Goal: Task Accomplishment & Management: Use online tool/utility

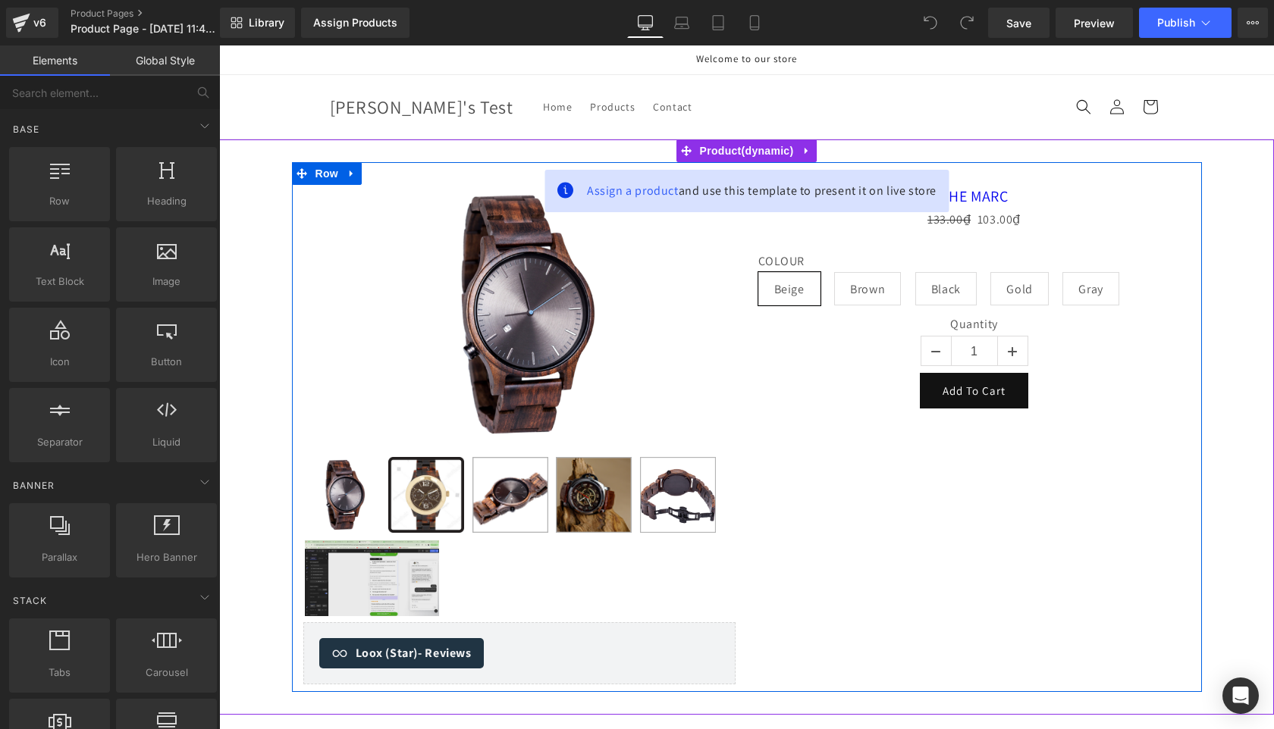
scroll to position [4, 0]
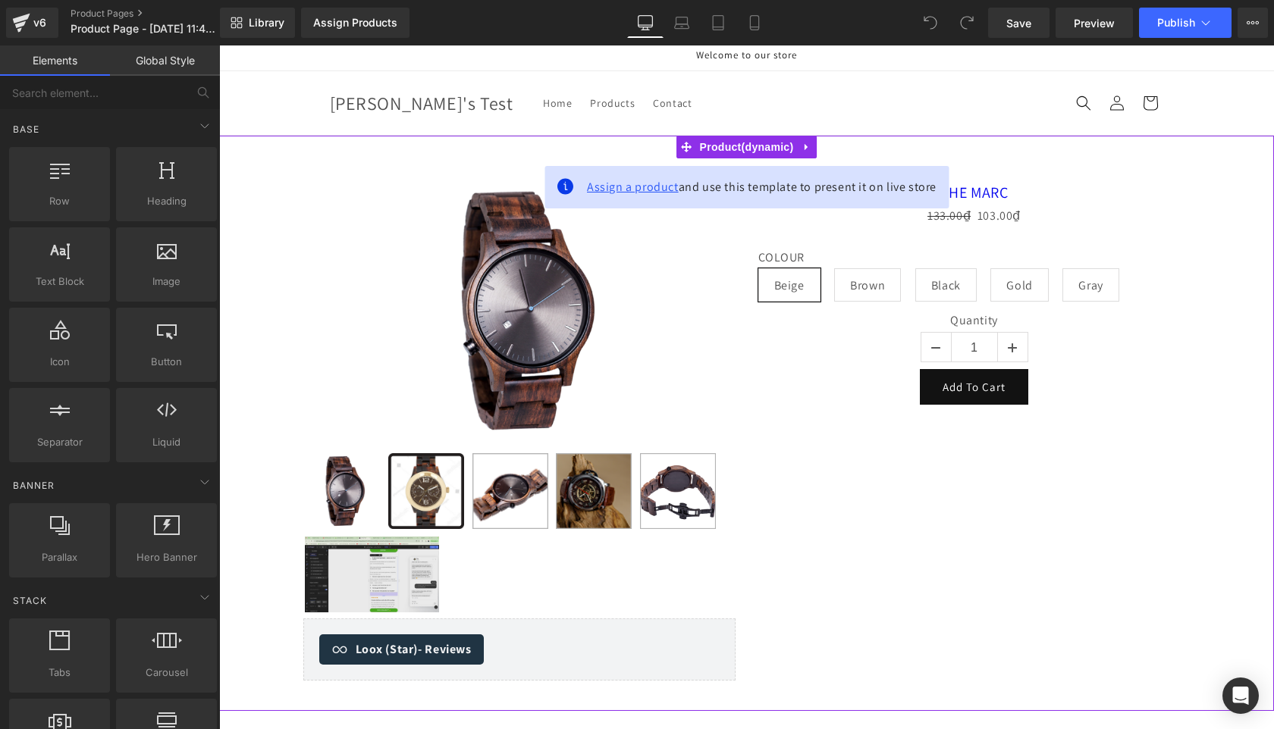
click at [632, 187] on span "Assign a product" at bounding box center [633, 187] width 92 height 16
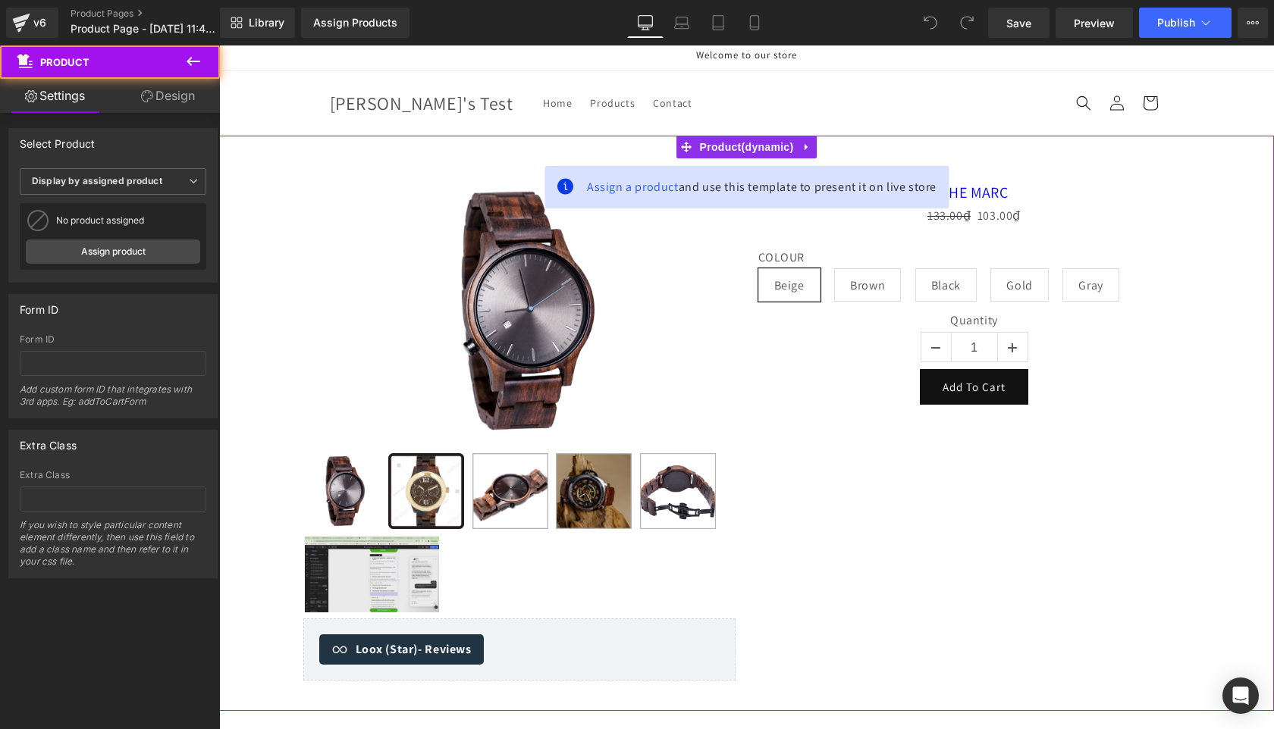
scroll to position [3, 0]
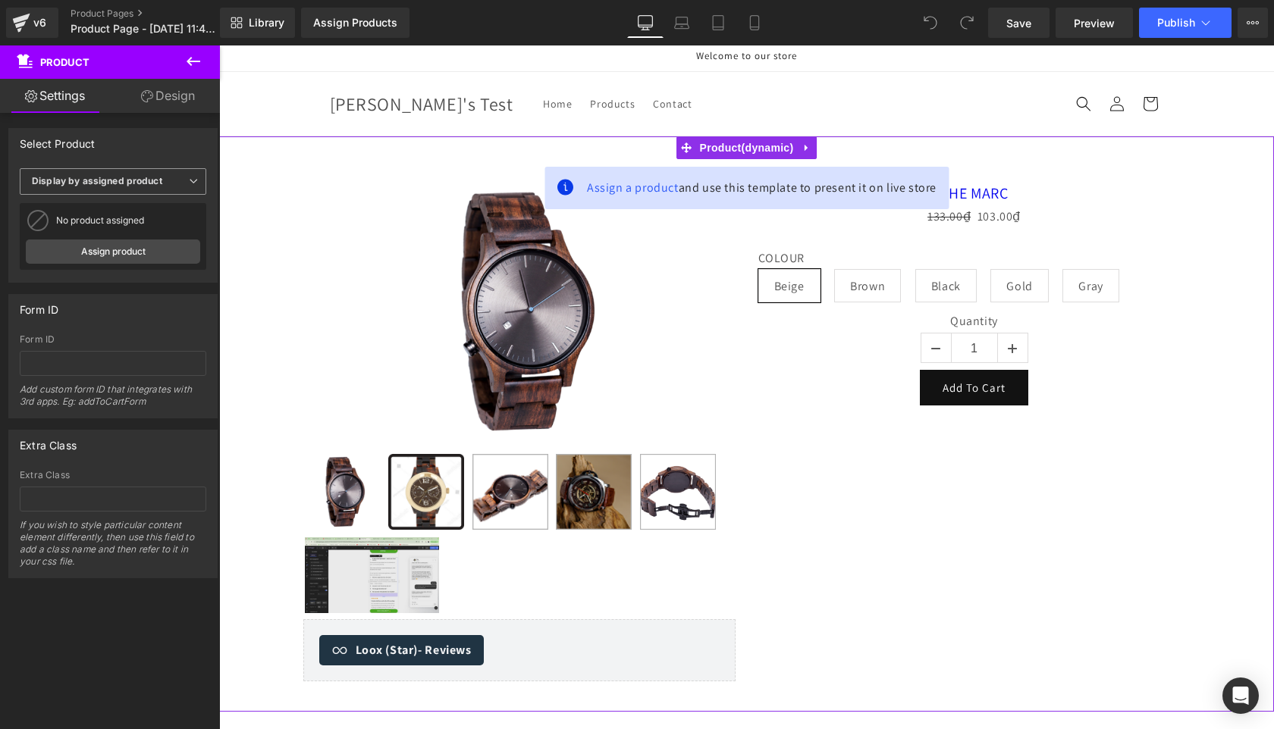
click at [118, 183] on b "Display by assigned product" at bounding box center [97, 180] width 130 height 11
click at [113, 203] on div "Display by assigned product" at bounding box center [104, 205] width 124 height 11
click at [119, 256] on link "Assign product" at bounding box center [113, 252] width 174 height 24
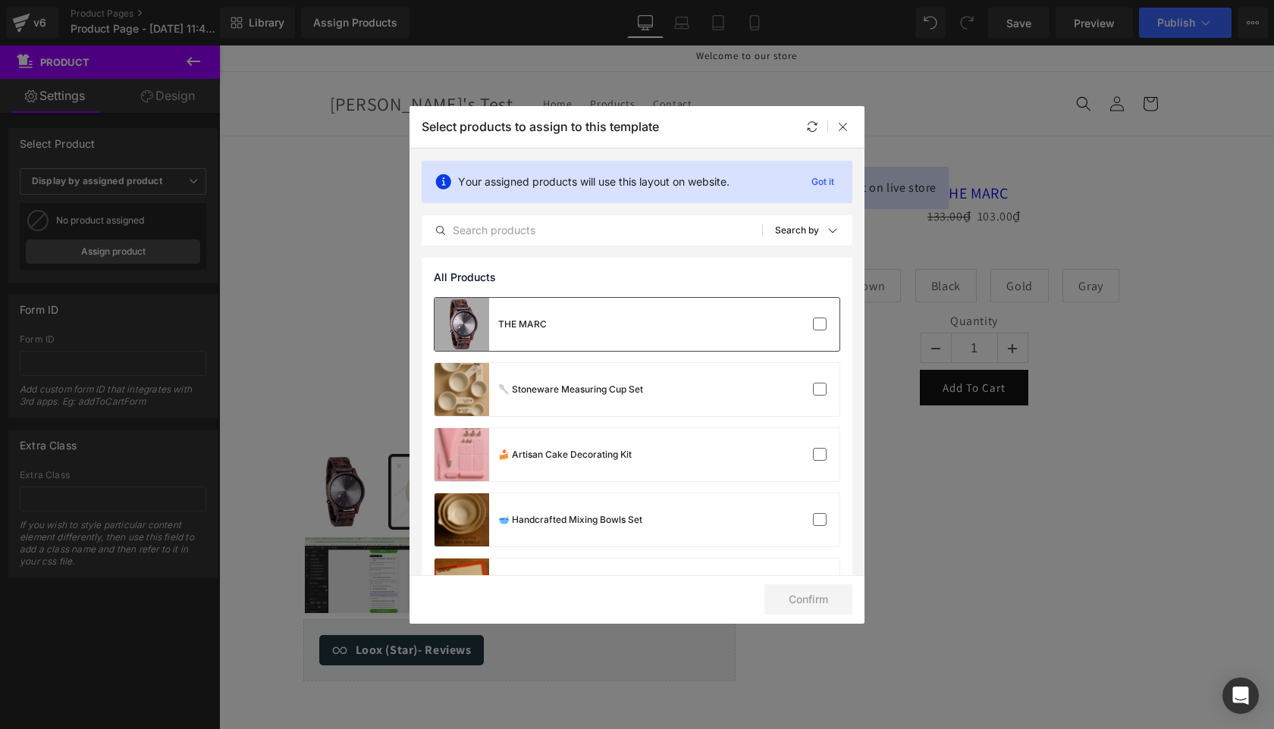
click at [770, 302] on div "THE MARC" at bounding box center [636, 324] width 405 height 53
click at [824, 600] on button "Confirm" at bounding box center [808, 600] width 88 height 30
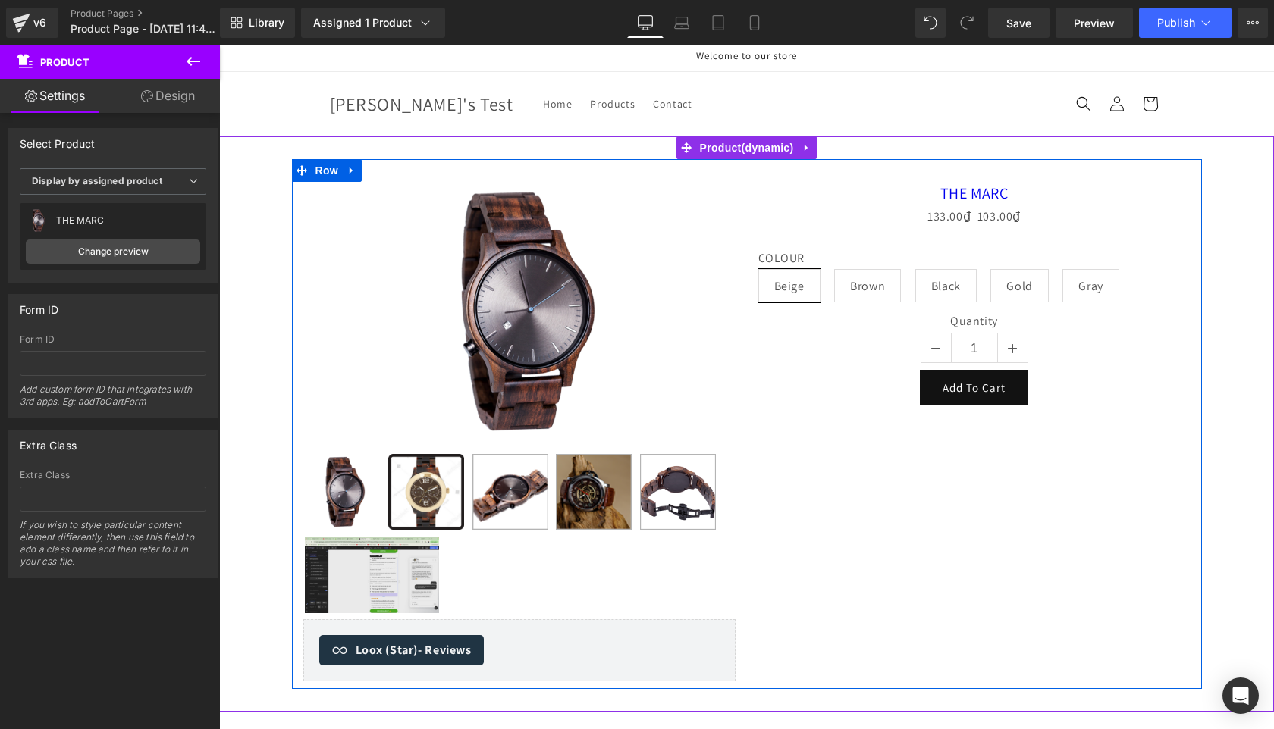
click at [1098, 417] on div "Sale Off (P) Image" at bounding box center [747, 424] width 910 height 530
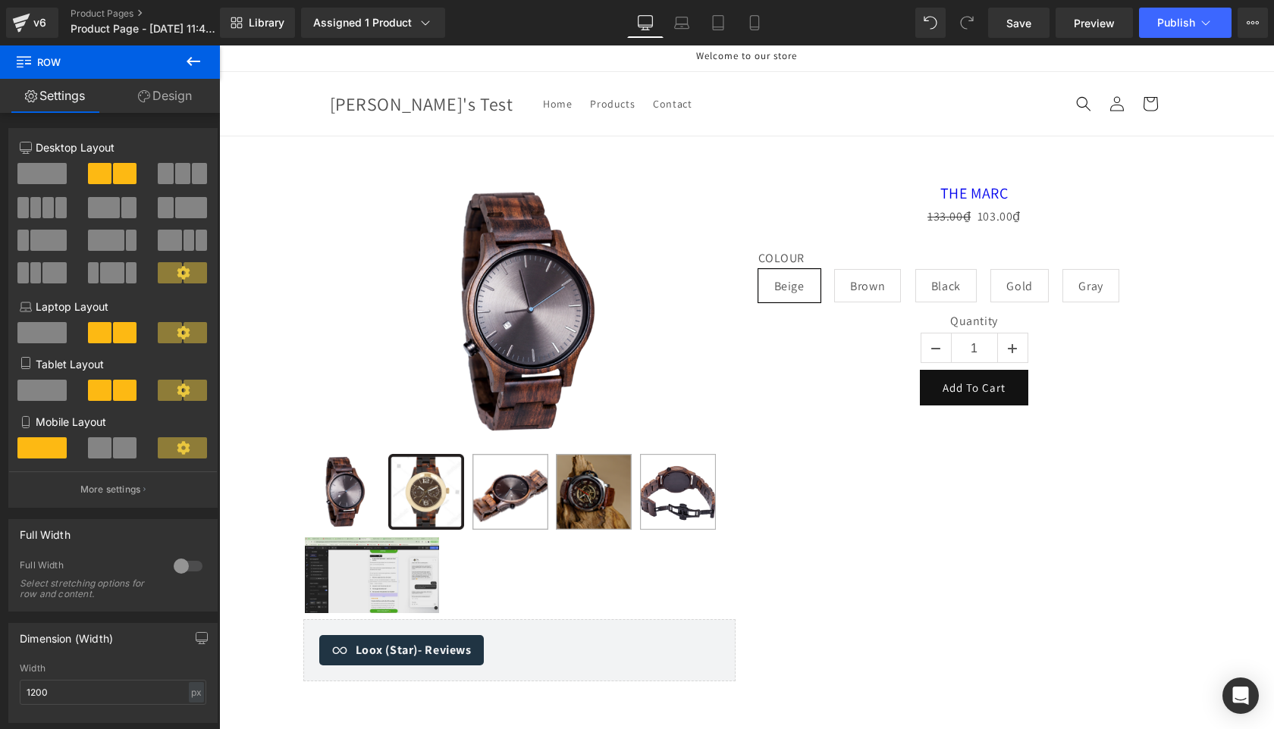
drag, startPoint x: 194, startPoint y: 64, endPoint x: 188, endPoint y: 71, distance: 9.1
click at [194, 64] on icon at bounding box center [193, 61] width 18 height 18
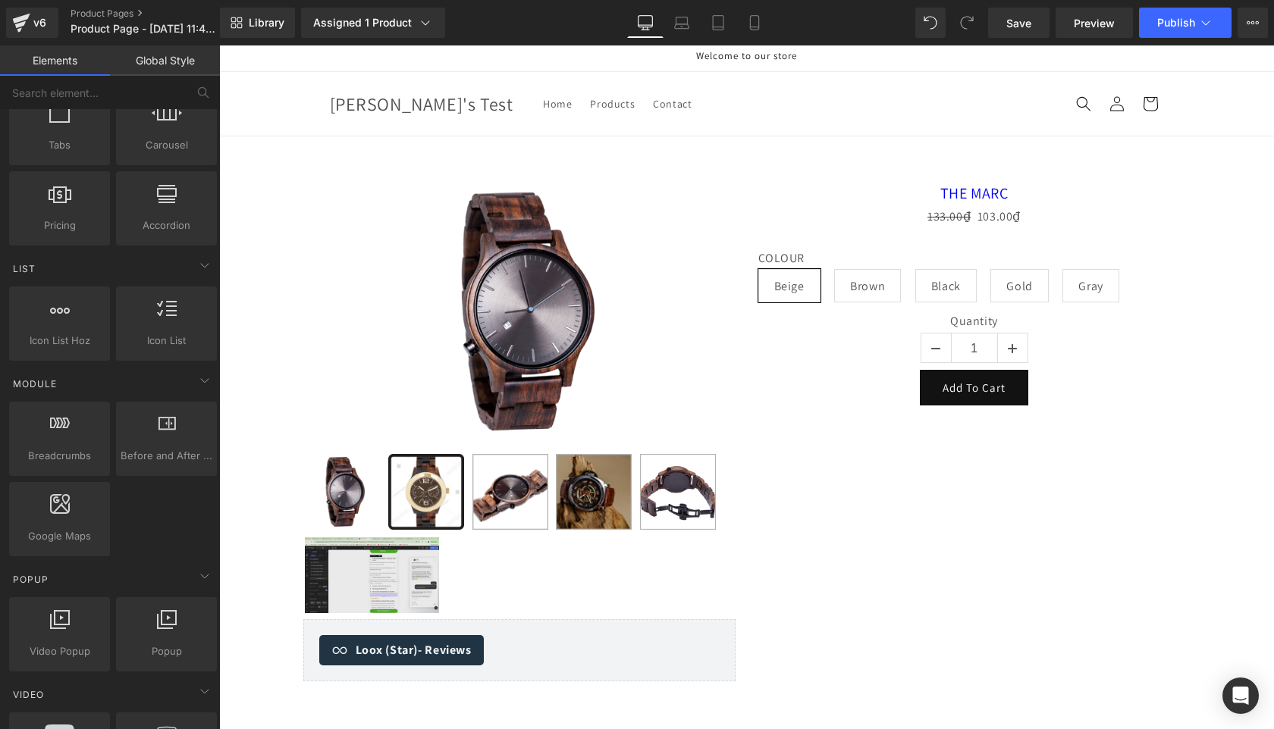
scroll to position [564, 0]
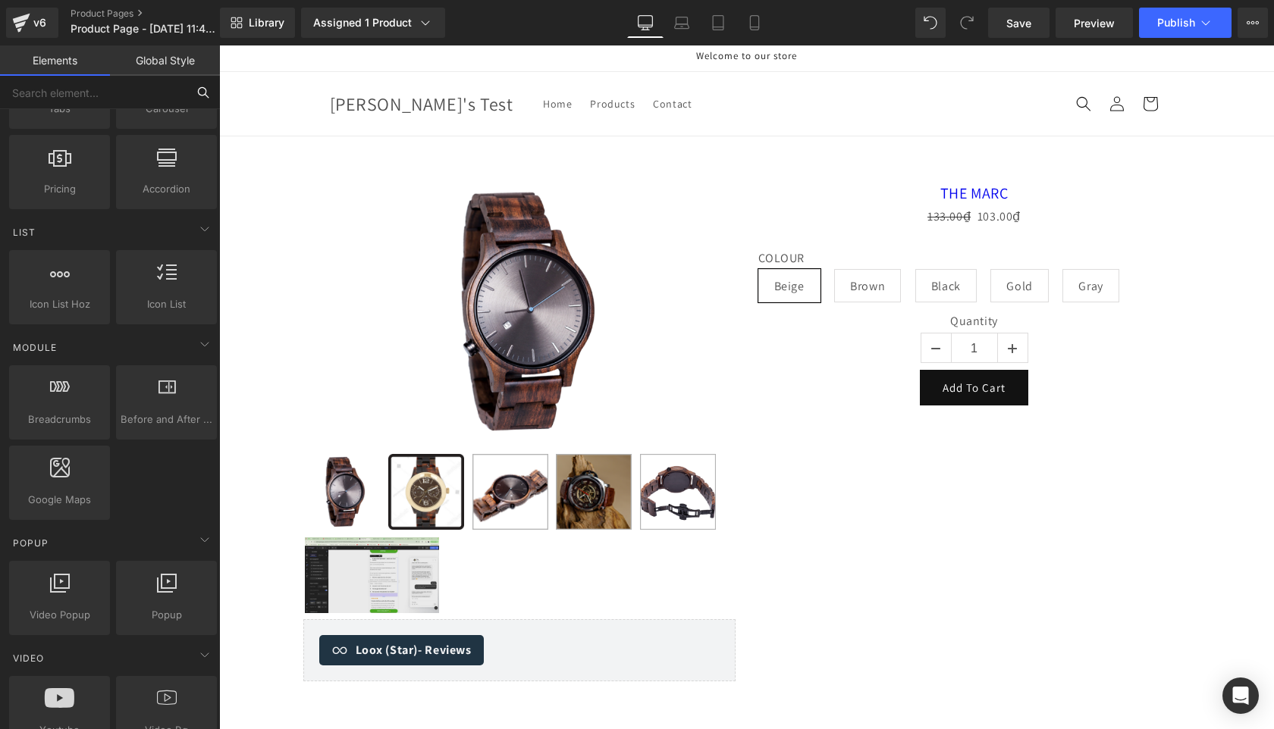
click at [120, 91] on input "text" at bounding box center [93, 92] width 187 height 33
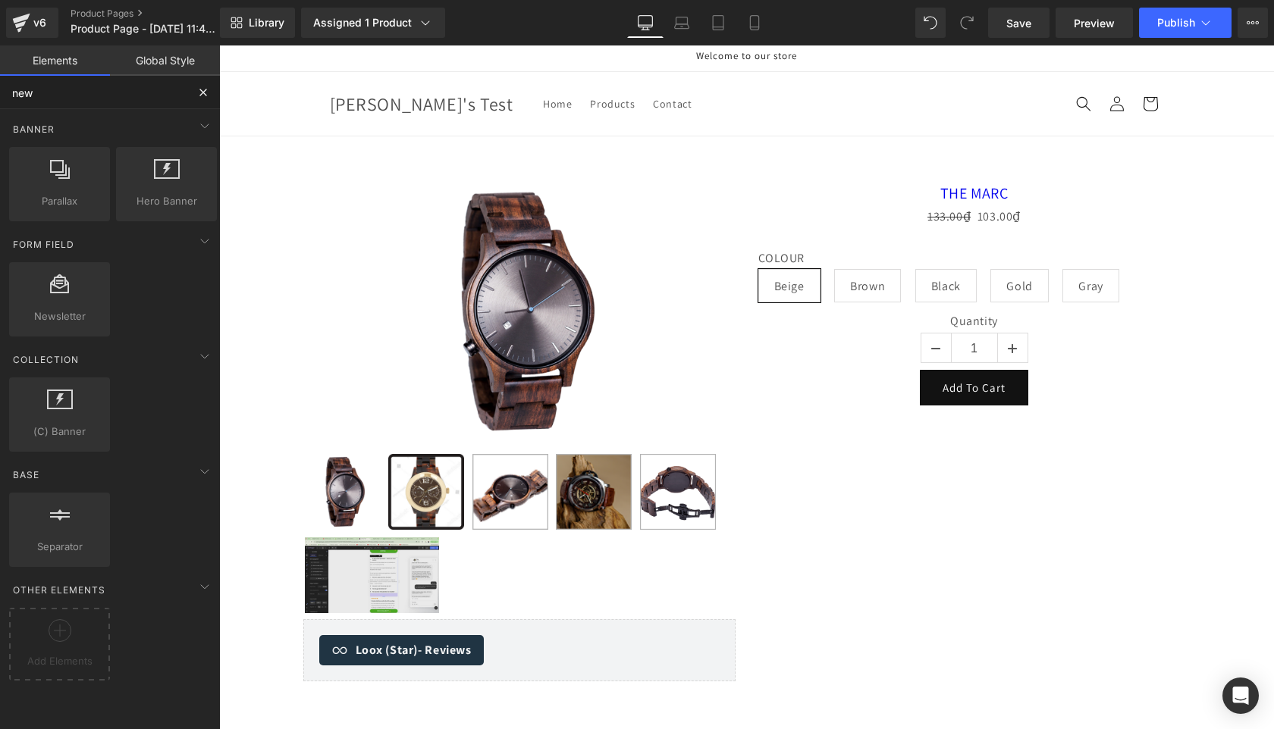
scroll to position [0, 0]
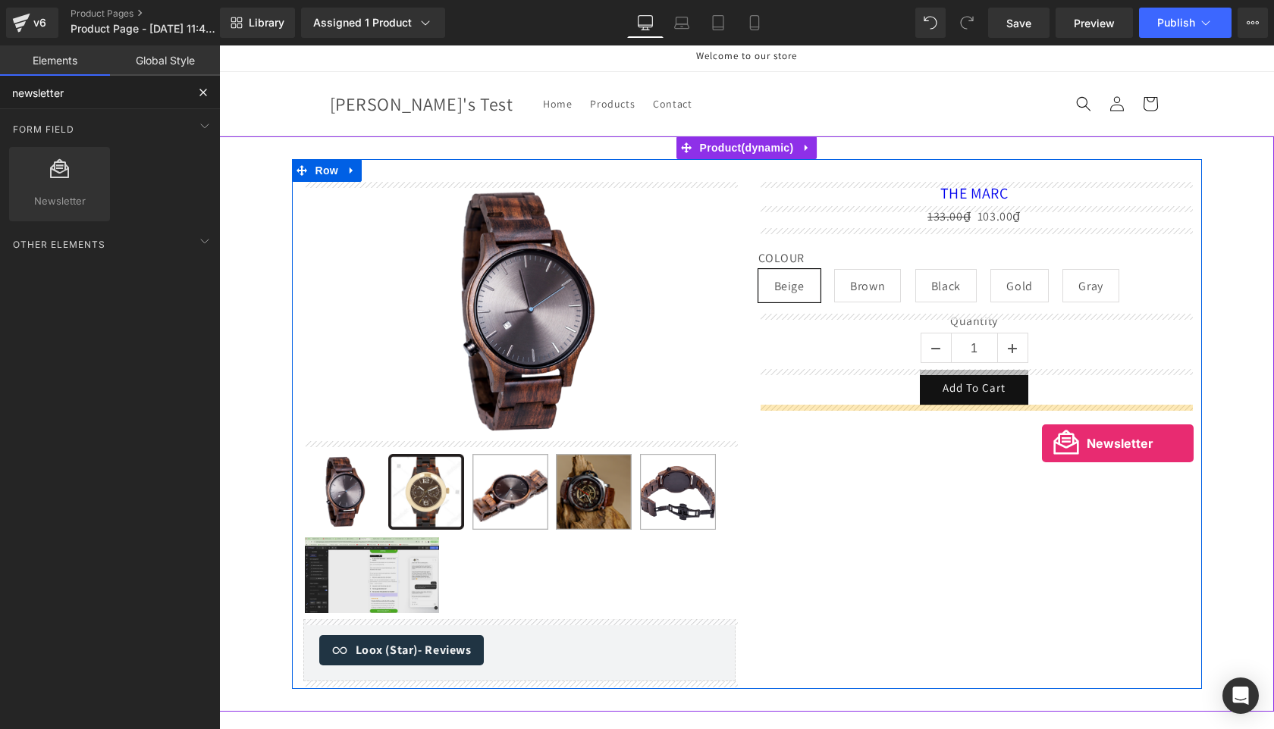
drag, startPoint x: 299, startPoint y: 221, endPoint x: 1042, endPoint y: 444, distance: 775.7
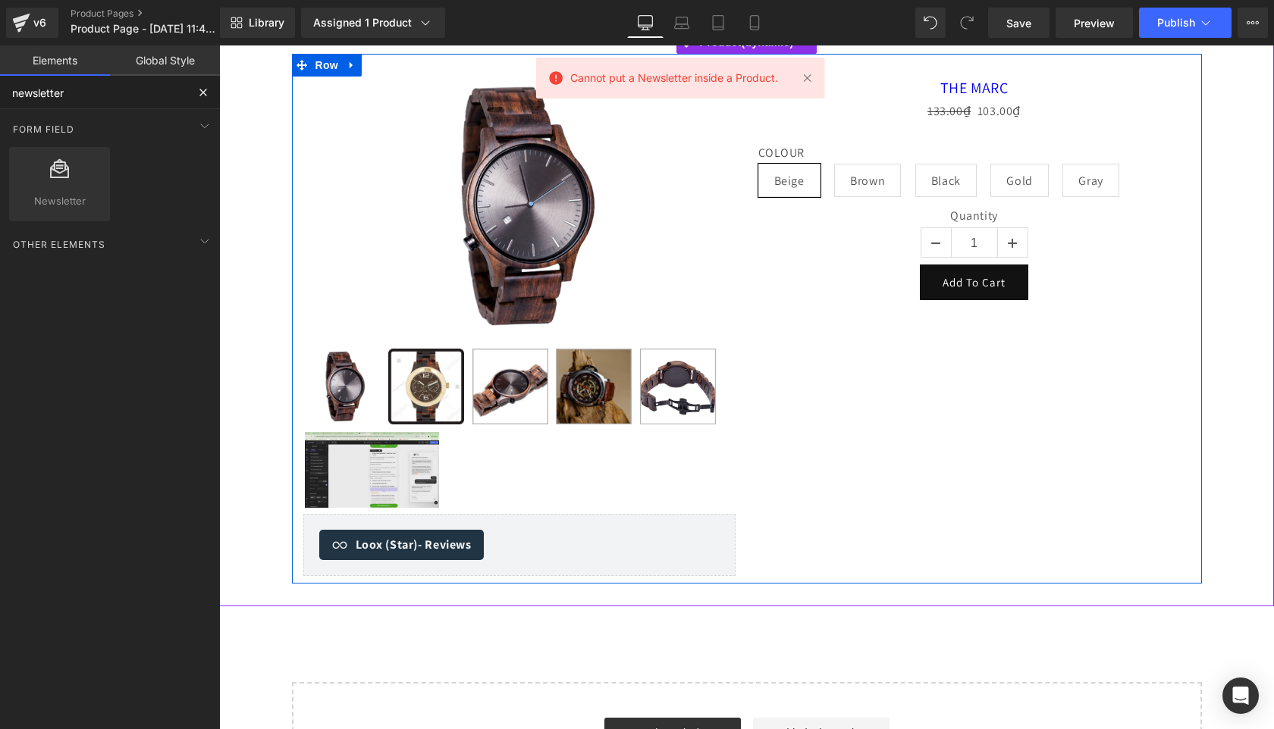
scroll to position [146, 0]
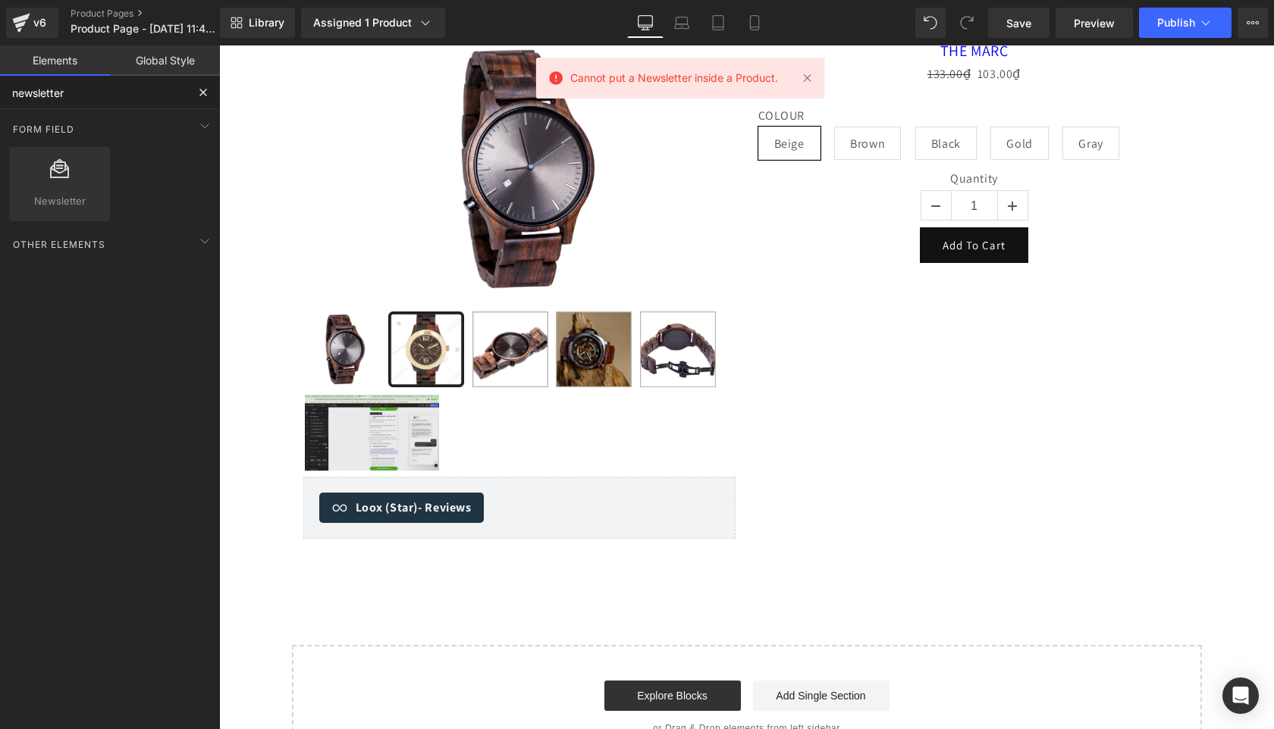
type input "newsletter"
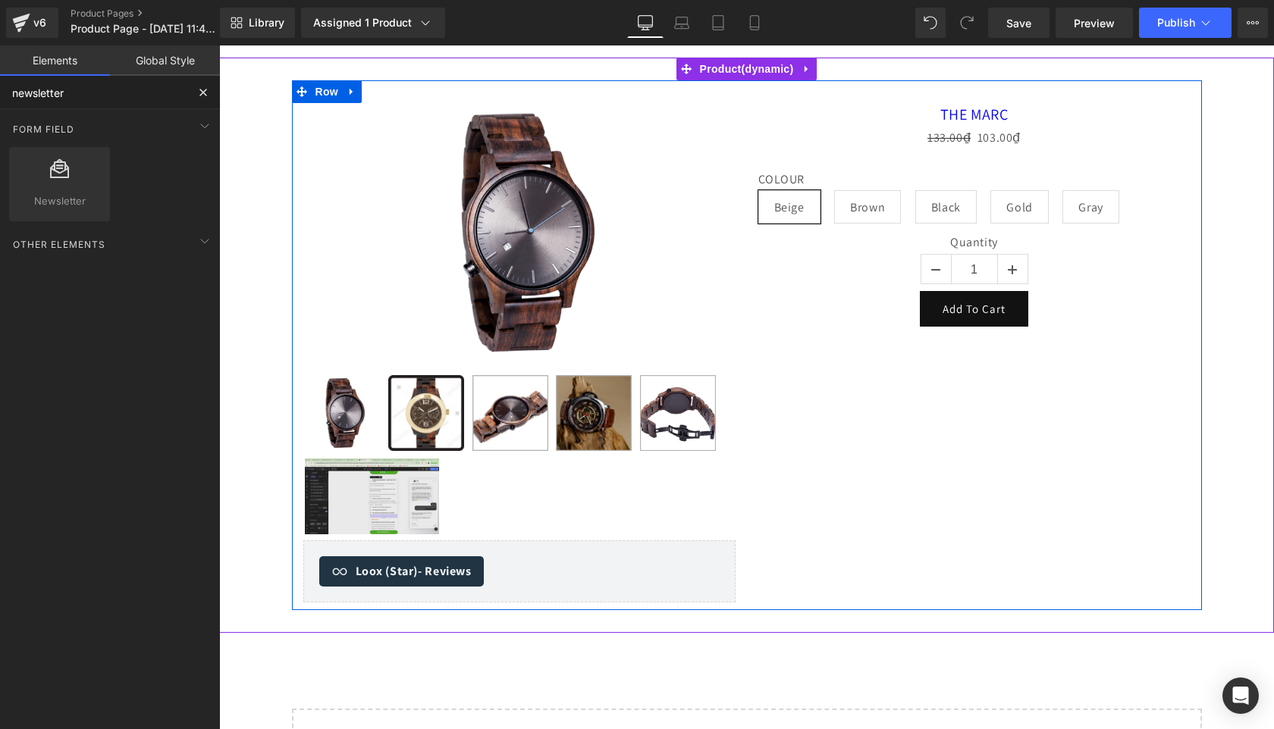
scroll to position [77, 0]
